Goal: Transaction & Acquisition: Purchase product/service

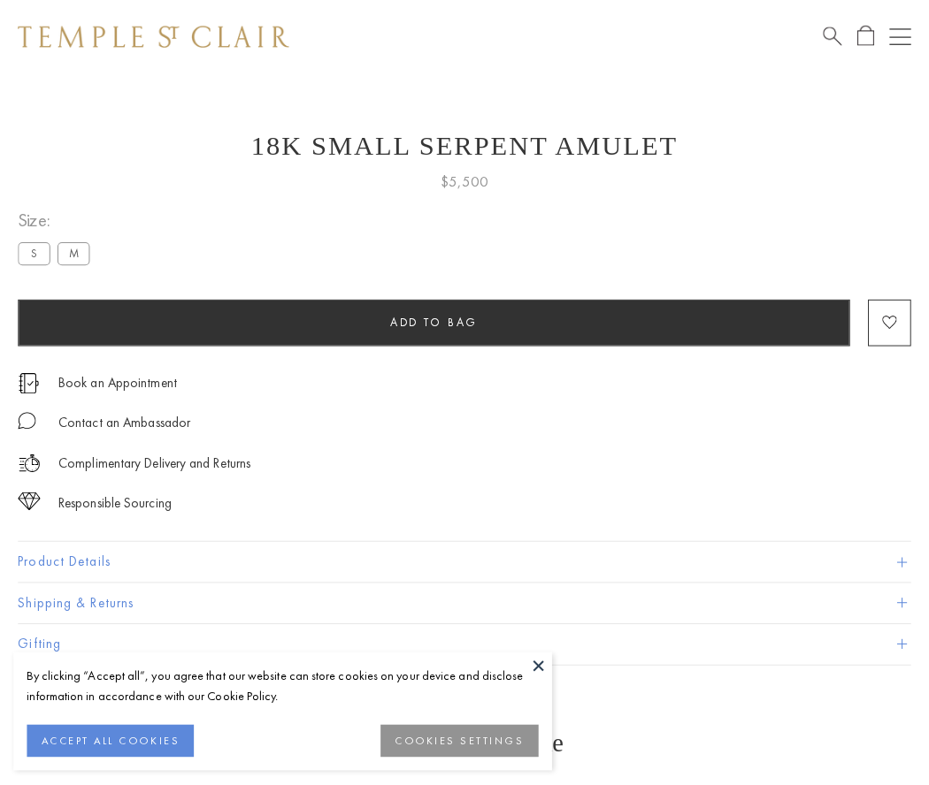
scroll to position [7, 0]
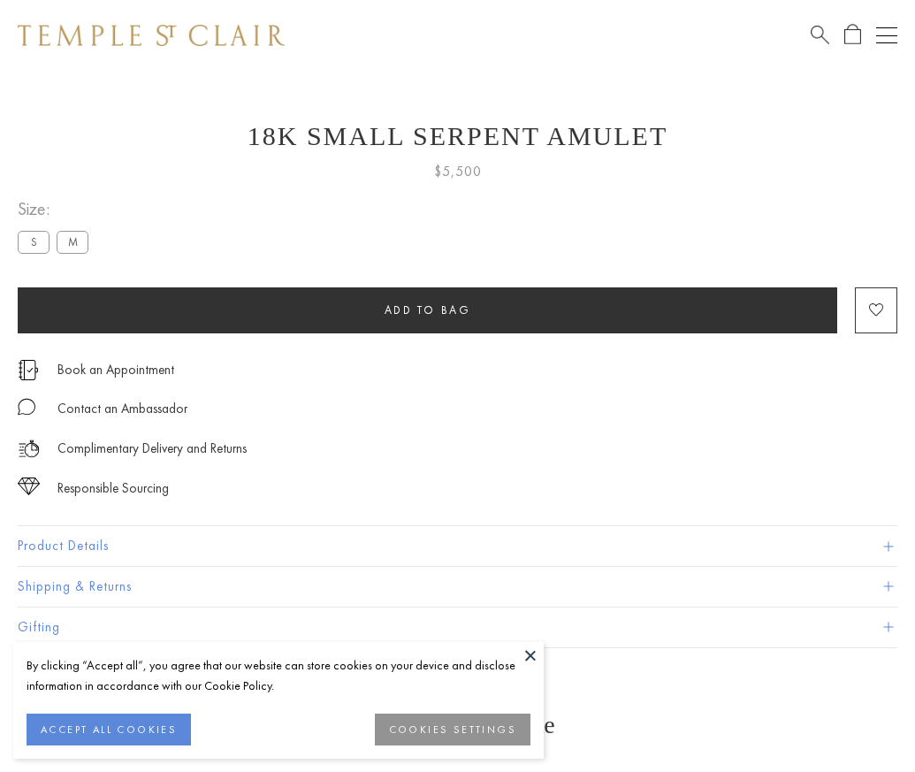
click at [427, 310] on span "Add to bag" at bounding box center [428, 309] width 87 height 15
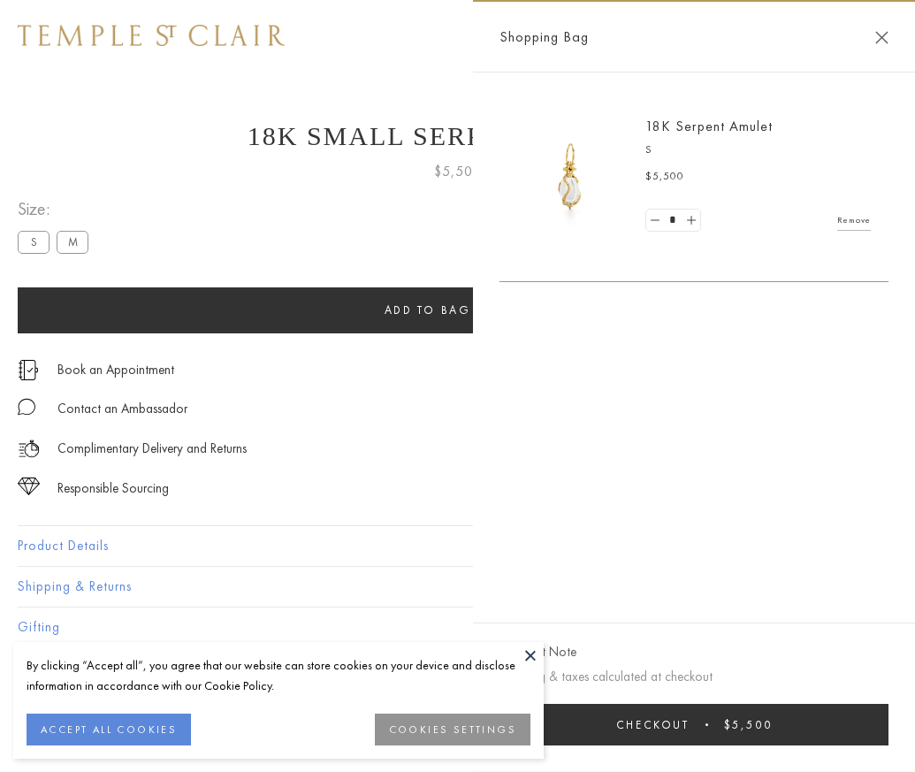
click at [708, 726] on span "submit" at bounding box center [707, 724] width 3 height 3
